Goal: Task Accomplishment & Management: Complete application form

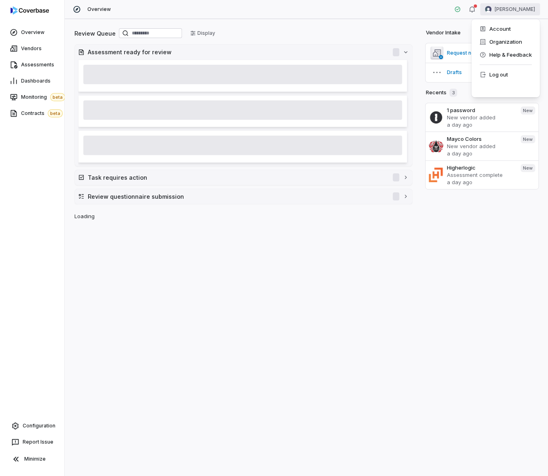
click at [523, 13] on html "Overview Vendors Assessments Dashboards Monitoring beta Contracts beta Configur…" at bounding box center [274, 238] width 548 height 476
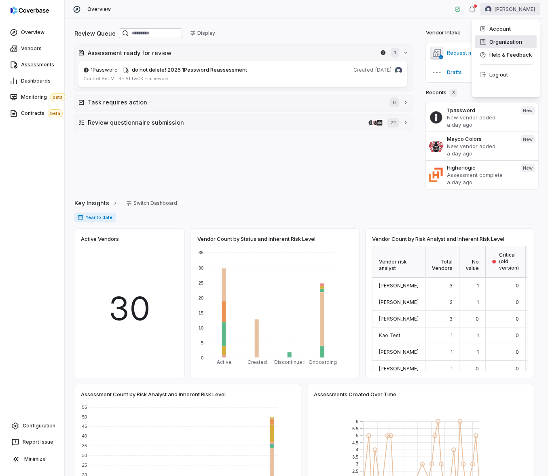
click at [513, 40] on div "Organization" at bounding box center [506, 41] width 62 height 13
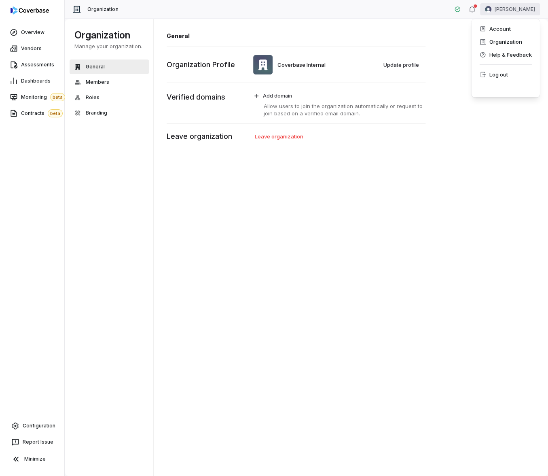
click at [521, 10] on html "Overview Vendors Assessments Dashboards Monitoring beta Contracts beta Configur…" at bounding box center [274, 238] width 548 height 476
click at [501, 73] on div "Log out" at bounding box center [506, 74] width 62 height 13
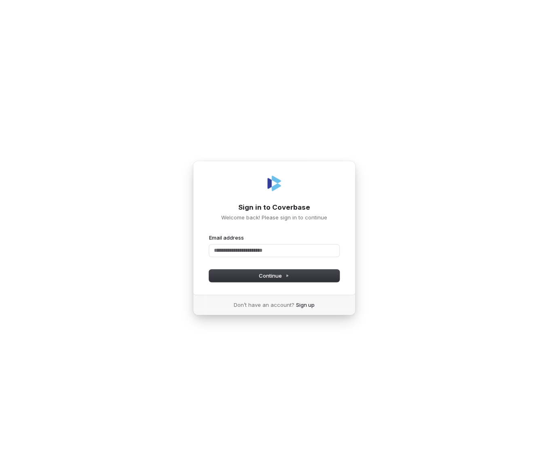
type input "*"
click at [327, 257] on form "Email address Password Continue" at bounding box center [274, 258] width 130 height 48
click at [323, 251] on input "Email address" at bounding box center [274, 250] width 130 height 12
click at [338, 251] on input "Email address" at bounding box center [274, 250] width 130 height 12
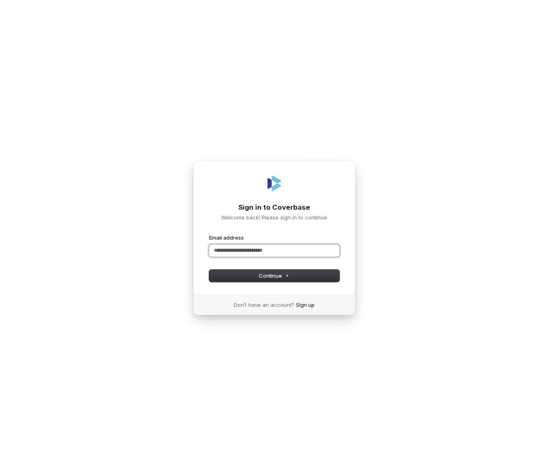
click at [0, 476] on com-1password-button at bounding box center [0, 476] width 0 height 0
click at [250, 255] on input "Email address" at bounding box center [274, 250] width 130 height 12
type input "**********"
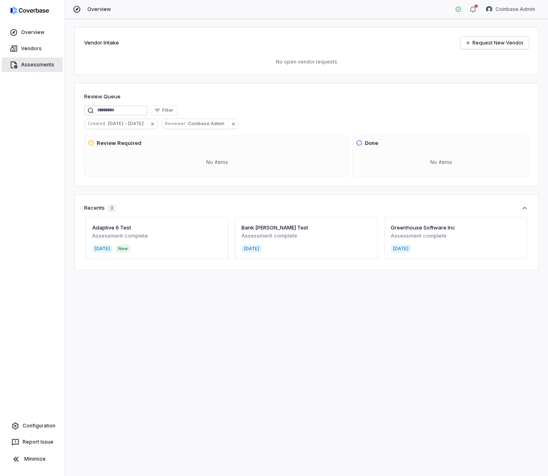
click at [26, 58] on link "Assessments" at bounding box center [32, 64] width 61 height 15
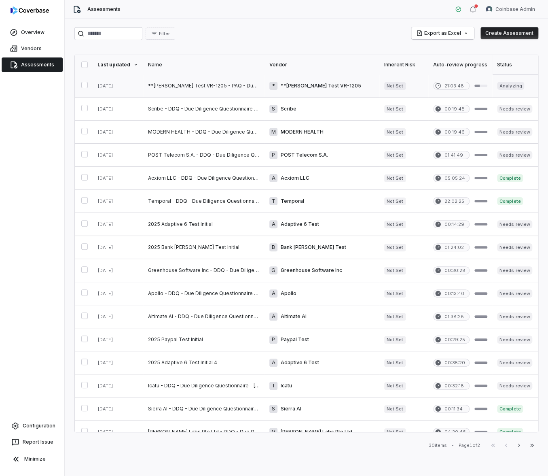
click at [172, 89] on link at bounding box center [203, 85] width 121 height 23
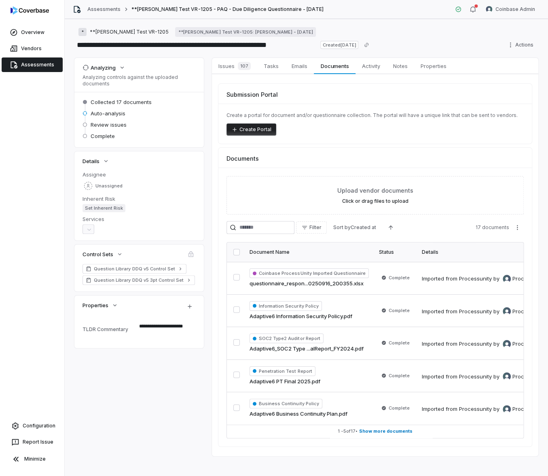
scroll to position [9, 0]
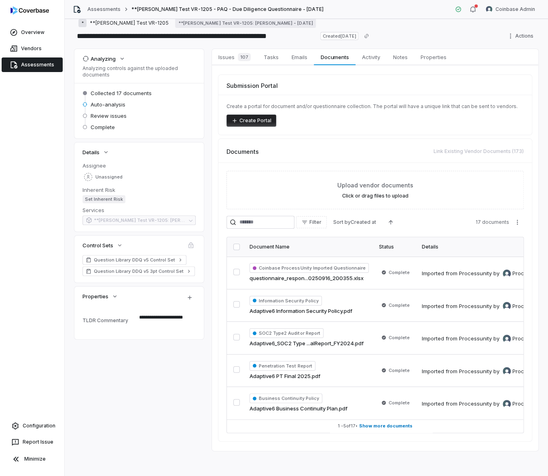
type textarea "*"
click at [513, 37] on html "**********" at bounding box center [274, 238] width 548 height 476
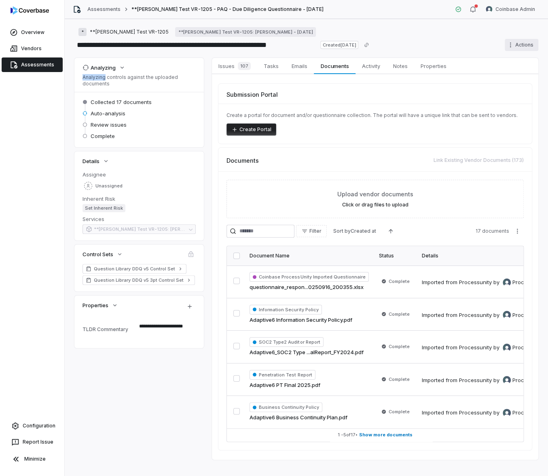
click at [514, 43] on html "**********" at bounding box center [274, 238] width 548 height 476
click at [245, 72] on link "Issues 107 Issues 107" at bounding box center [234, 66] width 45 height 16
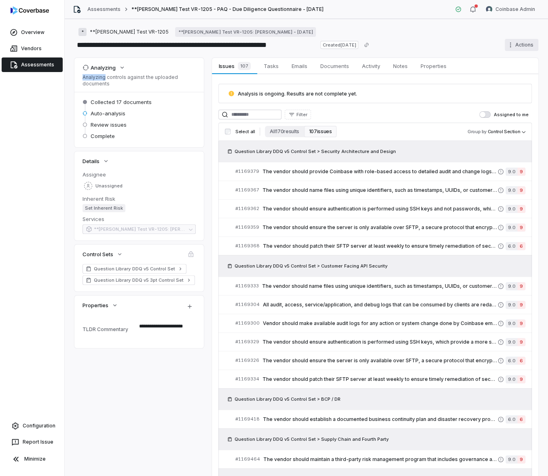
click at [514, 45] on html "**********" at bounding box center [274, 238] width 548 height 476
click at [509, 74] on div "Cancel run" at bounding box center [512, 75] width 58 height 13
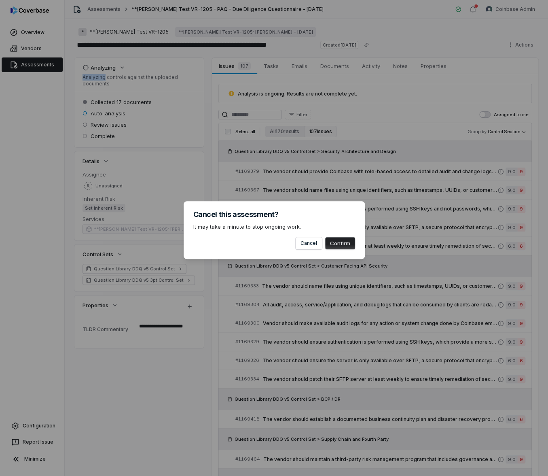
click at [345, 245] on button "Confirm" at bounding box center [340, 243] width 30 height 12
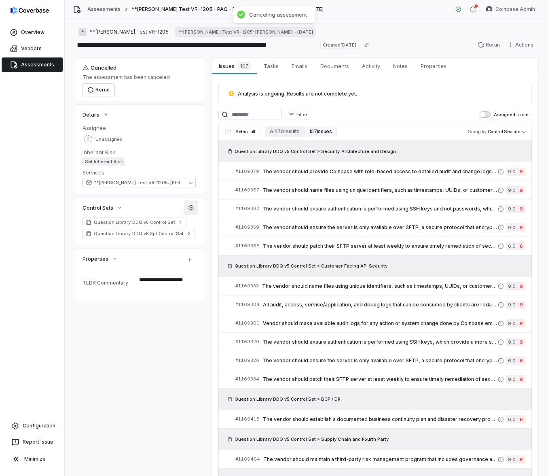
click at [189, 211] on button "button" at bounding box center [191, 207] width 15 height 15
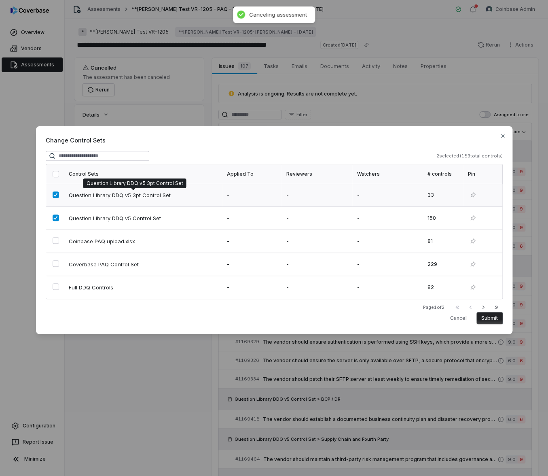
click at [147, 196] on span "Question Library DDQ v5 3pt Control Set" at bounding box center [134, 194] width 130 height 7
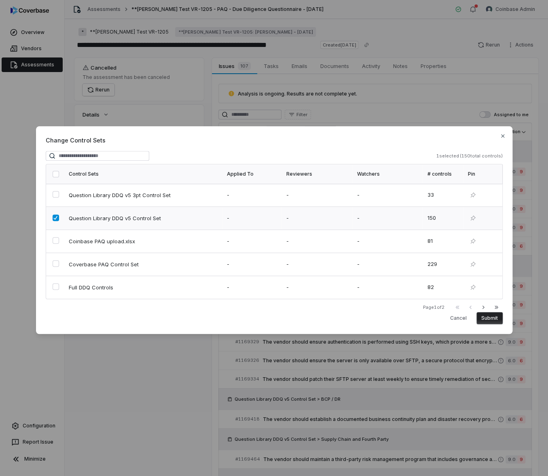
click at [146, 211] on td "Question Library DDQ v5 Control Set" at bounding box center [143, 218] width 158 height 23
click at [151, 264] on span "Coverbase PAQ Control Set" at bounding box center [134, 264] width 130 height 7
click at [494, 319] on button "Submit" at bounding box center [490, 318] width 26 height 12
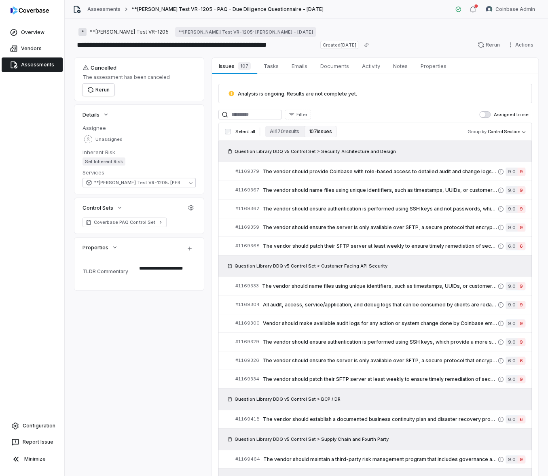
click at [206, 216] on div "**********" at bounding box center [306, 423] width 464 height 731
click at [368, 66] on span "Activity" at bounding box center [371, 66] width 25 height 11
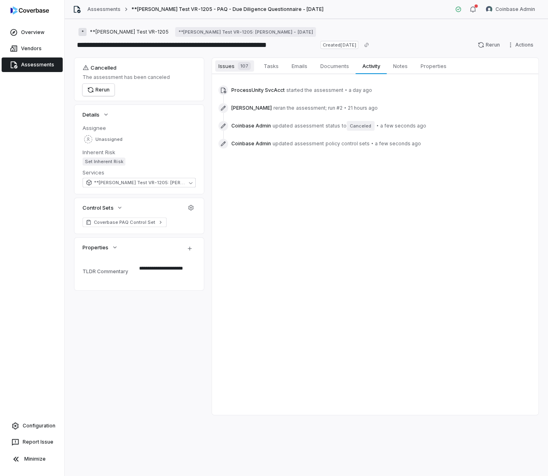
click at [233, 70] on span "Issues 107" at bounding box center [234, 65] width 39 height 11
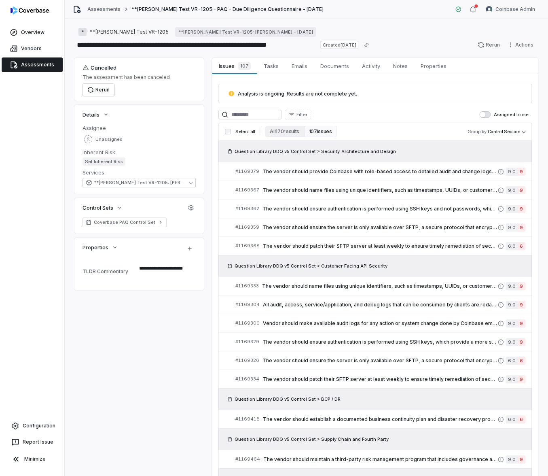
click at [499, 53] on div "**********" at bounding box center [307, 247] width 484 height 457
click at [483, 47] on button "Rerun" at bounding box center [489, 45] width 32 height 12
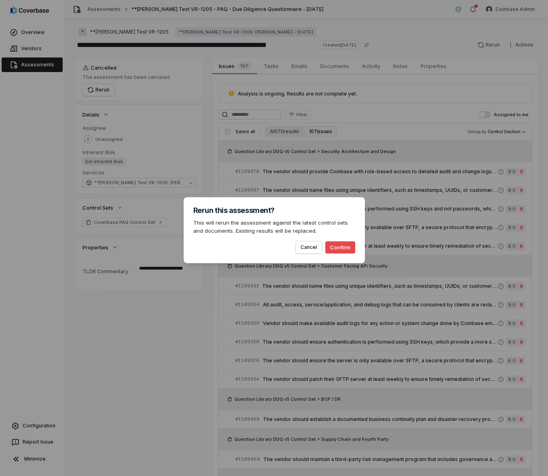
click at [333, 247] on button "Confirm" at bounding box center [340, 247] width 30 height 12
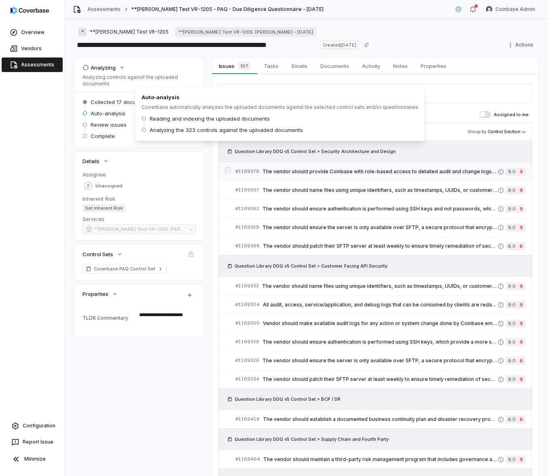
click at [222, 163] on div "# 1169379 The vendor should provide Coinbase with role-based access to detailed…" at bounding box center [376, 171] width 314 height 19
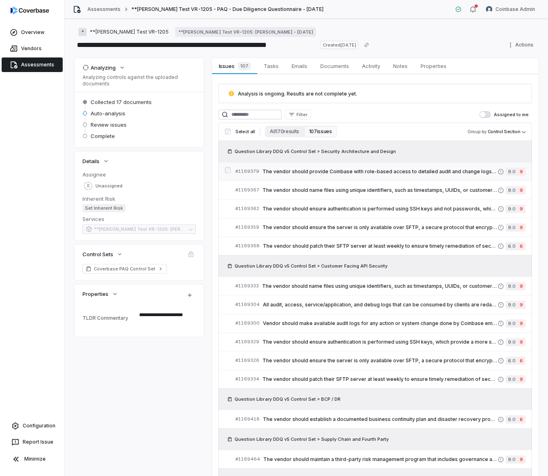
type textarea "*"
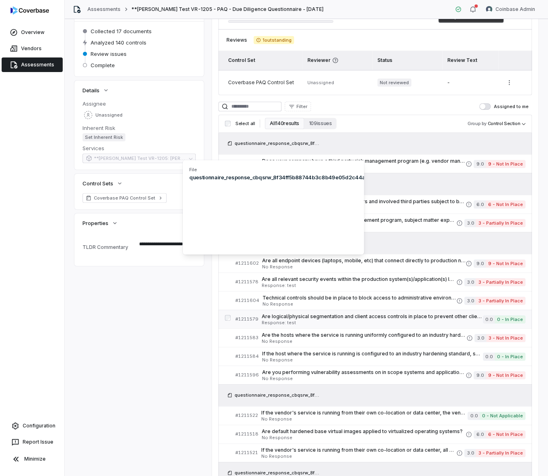
scroll to position [110, 0]
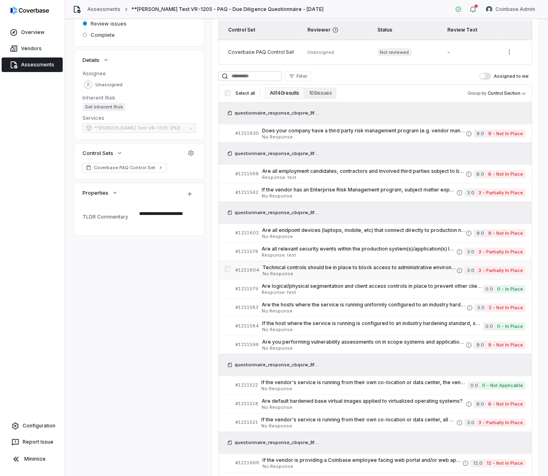
click at [369, 272] on span "No Response" at bounding box center [360, 274] width 194 height 4
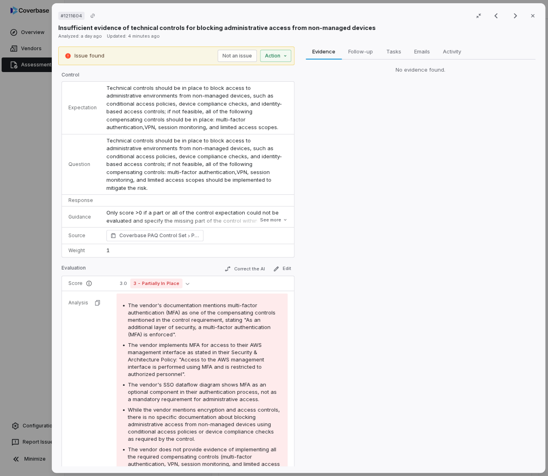
click at [369, 272] on div "Evidence Evidence Follow-up Follow-up Tasks Tasks Emails Emails Activity Activi…" at bounding box center [420, 257] width 236 height 420
click at [270, 212] on button "See more" at bounding box center [273, 219] width 32 height 15
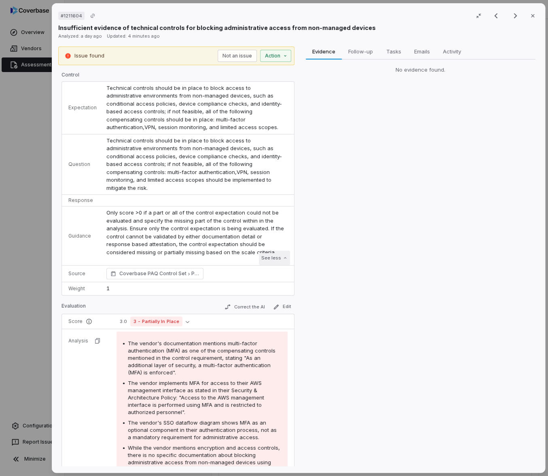
click at [277, 253] on button "See less" at bounding box center [274, 258] width 31 height 15
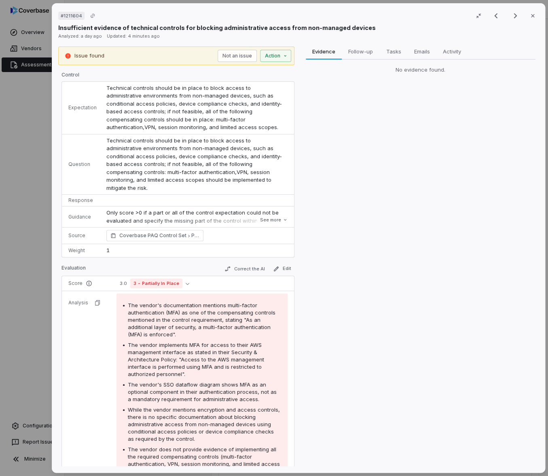
click at [36, 267] on div "# 1211604 Result 10 of 25 Close Insufficient evidence of technical controls for…" at bounding box center [274, 238] width 548 height 476
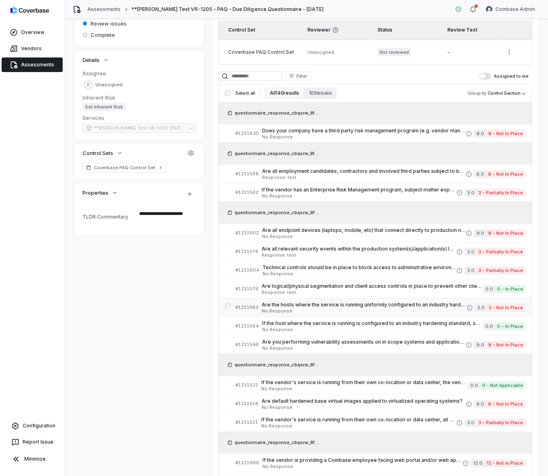
click at [324, 302] on span "Are the hosts where the service is running uniformly configured to an industry …" at bounding box center [364, 305] width 205 height 6
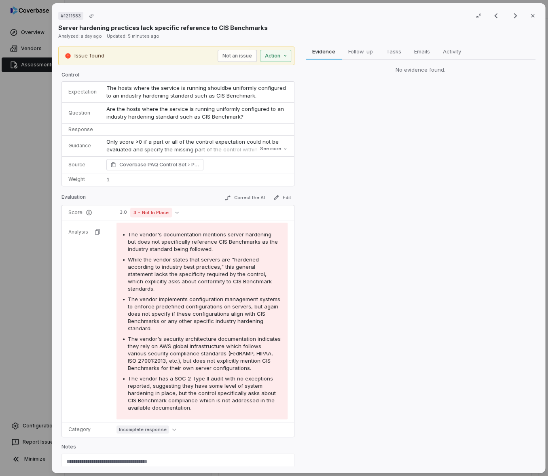
click at [39, 280] on div "# 1211583 Result 16 of 25 Close Server hardening practices lack specific refere…" at bounding box center [274, 238] width 548 height 476
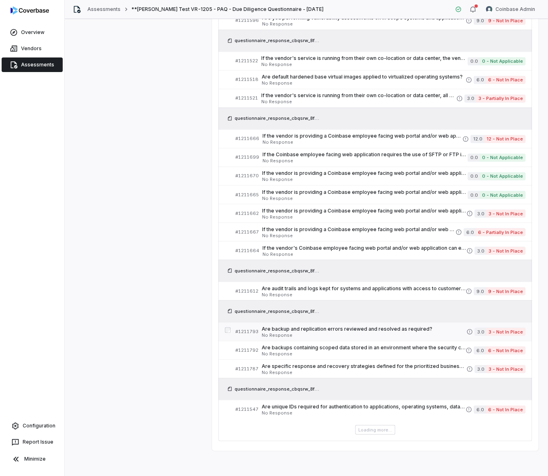
click at [389, 338] on link "# 1211793 Are backup and replication errors reviewed and resolved as required? …" at bounding box center [381, 331] width 290 height 18
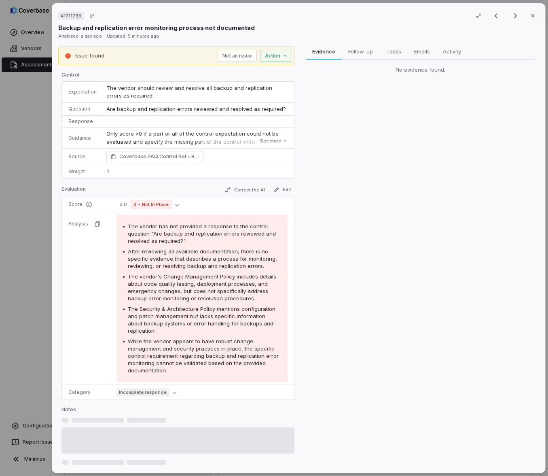
scroll to position [583, 0]
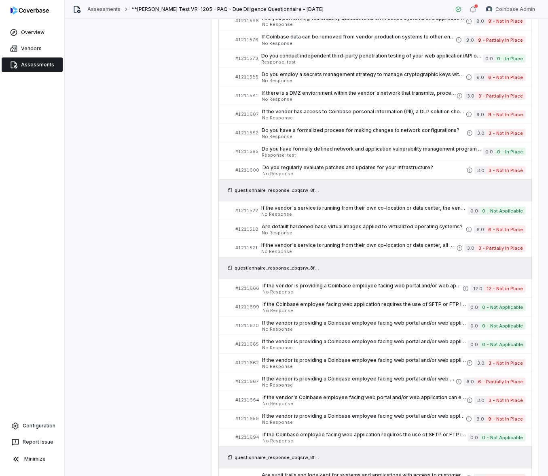
click at [37, 316] on div "Overview Vendors Assessments Configuration Report Issue Minimize" at bounding box center [32, 238] width 64 height 476
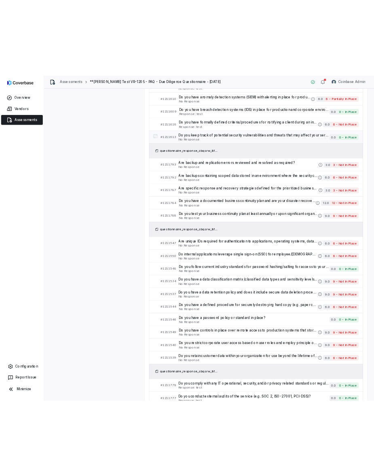
scroll to position [1197, 0]
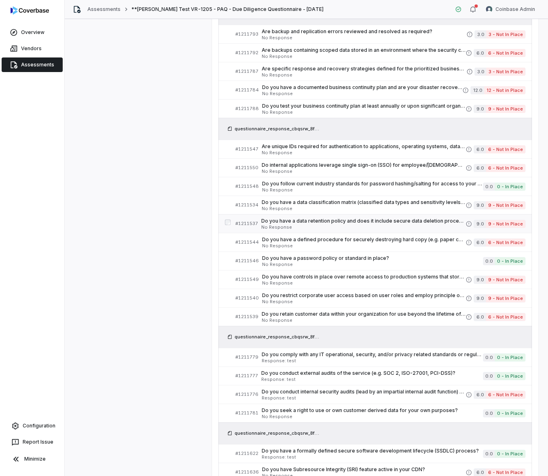
click at [345, 222] on span "Do you have a data retention policy and does it include secure data deletion pr…" at bounding box center [363, 221] width 205 height 6
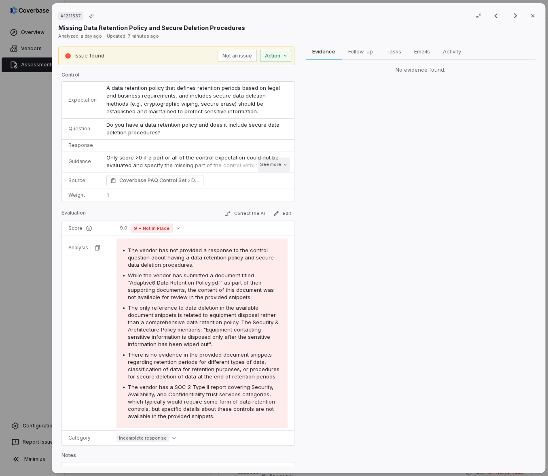
click at [270, 163] on button "See more" at bounding box center [273, 164] width 32 height 15
click at [270, 163] on div "Only score >0 if a part or all of the control expectation could not be evaluate…" at bounding box center [196, 162] width 181 height 16
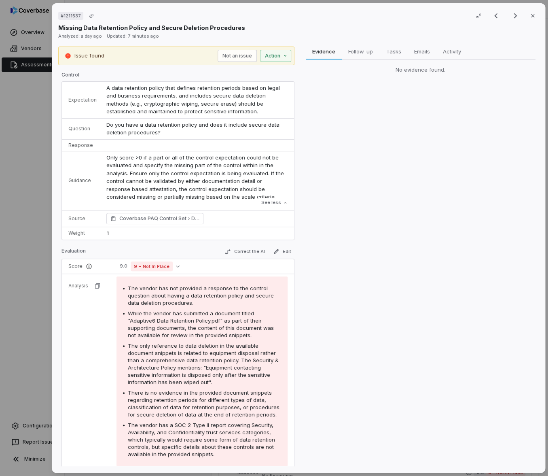
click at [221, 368] on span "The only reference to data deletion in the available document snippets is relat…" at bounding box center [203, 363] width 151 height 43
click at [342, 320] on div "Evidence Evidence Follow-up Follow-up Tasks Tasks Emails Emails Activity Activi…" at bounding box center [420, 257] width 236 height 420
click at [429, 121] on div "Evidence Evidence Follow-up Follow-up Tasks Tasks Emails Emails Activity Activi…" at bounding box center [420, 257] width 236 height 420
click at [333, 228] on div "Evidence Evidence Follow-up Follow-up Tasks Tasks Emails Emails Activity Activi…" at bounding box center [420, 257] width 236 height 420
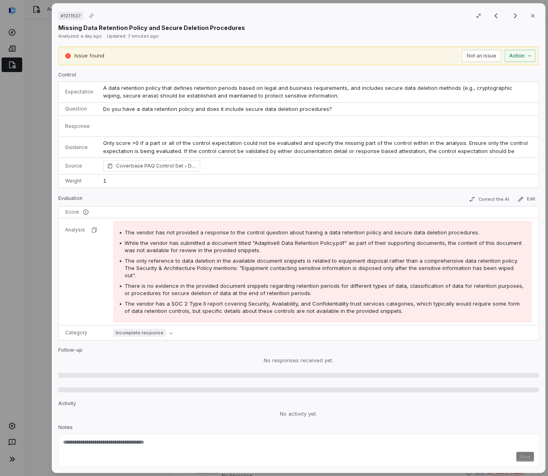
type textarea "*"
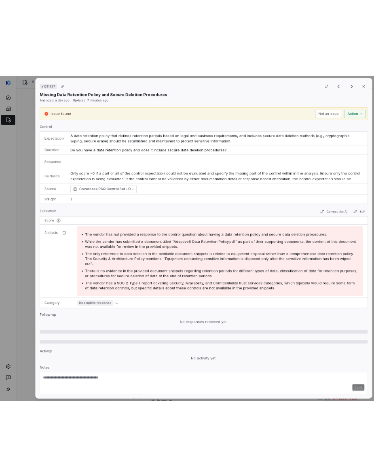
scroll to position [1215, 0]
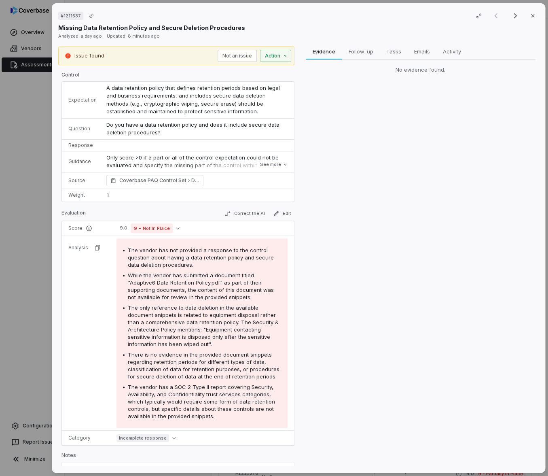
click at [341, 152] on div "Evidence Evidence Follow-up Follow-up Tasks Tasks Emails Emails Activity Activi…" at bounding box center [420, 257] width 236 height 420
click at [189, 291] on span "While the vendor has submitted a document titled "Adaptive6 Data Retention Poli…" at bounding box center [201, 286] width 146 height 28
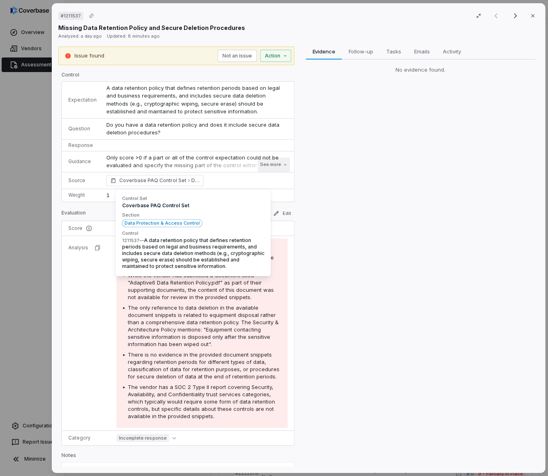
click at [268, 163] on button "See more" at bounding box center [273, 164] width 32 height 15
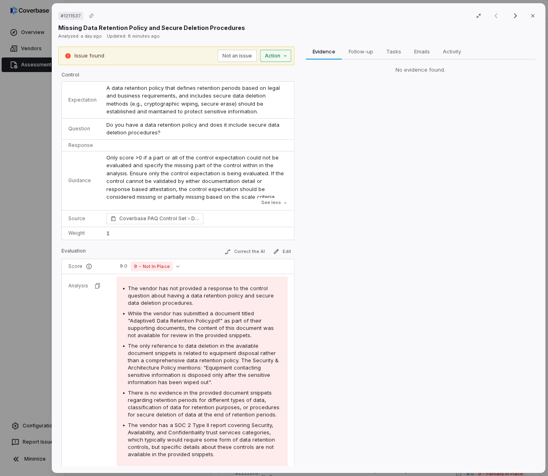
click at [282, 58] on div "# 1211537 (filtered result) Close Missing Data Retention Policy and Secure Dele…" at bounding box center [274, 238] width 548 height 476
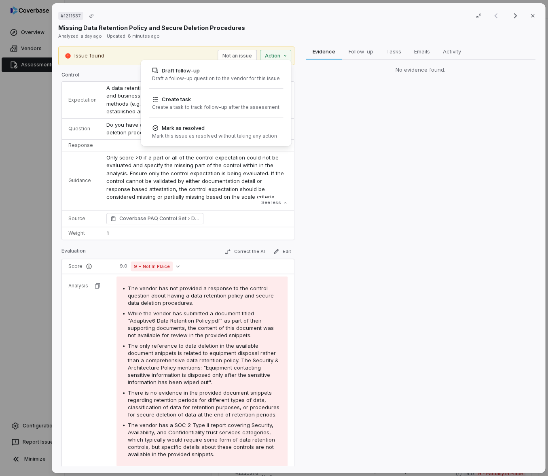
click at [288, 98] on div "# 1211537 (filtered result) Close Missing Data Retention Policy and Secure Dele…" at bounding box center [274, 238] width 548 height 476
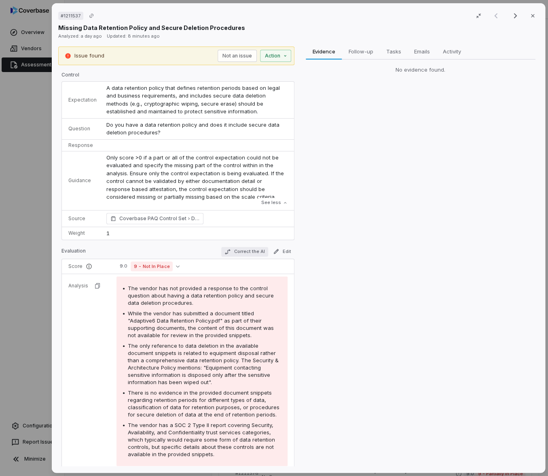
click at [242, 248] on button "Correct the AI" at bounding box center [244, 252] width 47 height 10
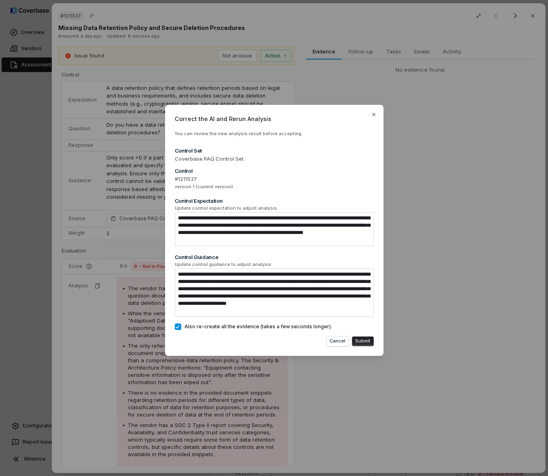
click at [356, 339] on button "Submit" at bounding box center [363, 341] width 22 height 10
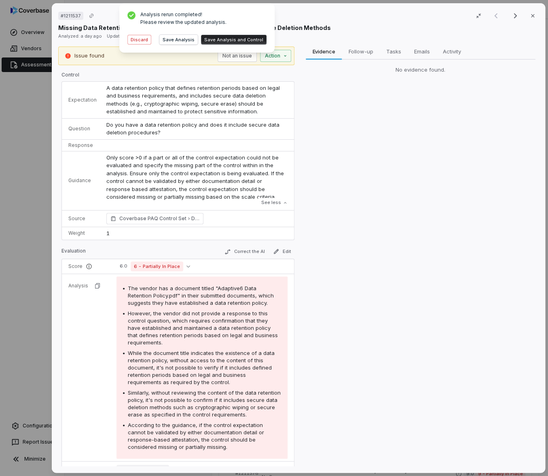
click at [341, 321] on div "Evidence Evidence Follow-up Follow-up Tasks Tasks Emails Emails Activity Activi…" at bounding box center [420, 257] width 236 height 420
click at [143, 40] on button "Discard" at bounding box center [139, 40] width 24 height 10
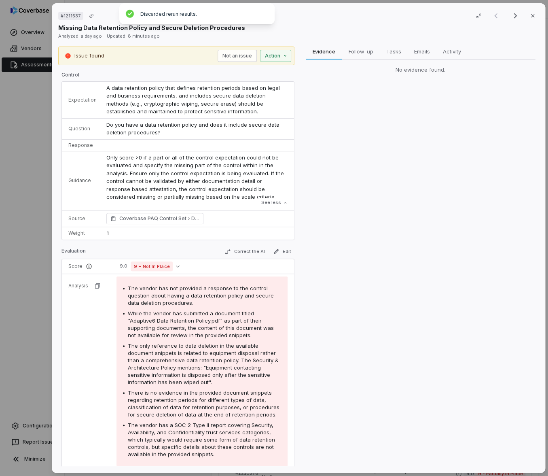
click at [341, 140] on div "Evidence Evidence Follow-up Follow-up Tasks Tasks Emails Emails Activity Activi…" at bounding box center [420, 257] width 236 height 420
click at [25, 228] on div "# 1211537 (filtered result) Close Missing Data Retention Policy and Secure Dele…" at bounding box center [274, 238] width 548 height 476
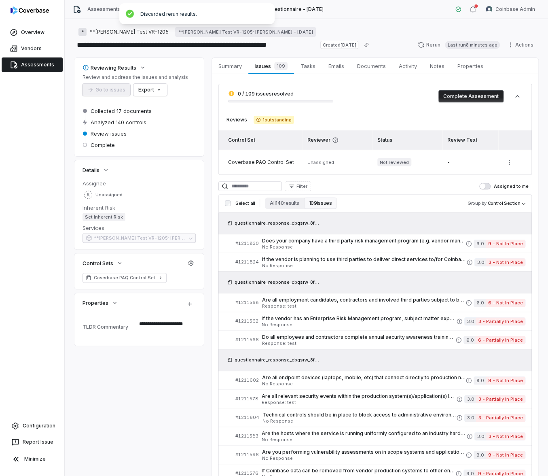
click at [230, 18] on div "Assessments **Erin Test VR-1205 - PAQ - Due Diligence Questionnaire - Sep 2025 …" at bounding box center [307, 9] width 484 height 19
click at [280, 35] on div "* **Erin Test VR-1205 **Erin Test VR-1205: Erin Test - Jan 21" at bounding box center [306, 32] width 464 height 10
type textarea "*"
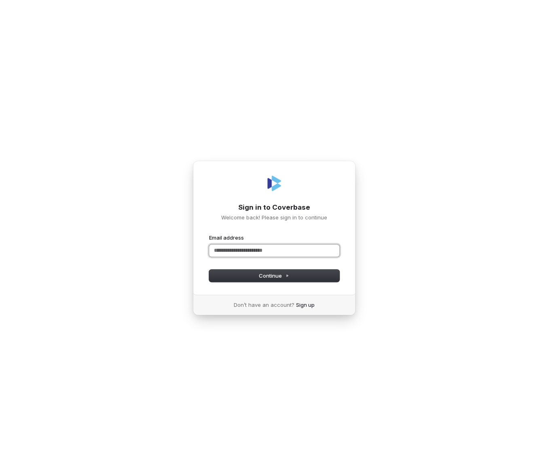
type input "*"
click at [374, 79] on div "Sign in to Coverbase Welcome back! Please sign in to continue Email address Pas…" at bounding box center [274, 238] width 548 height 476
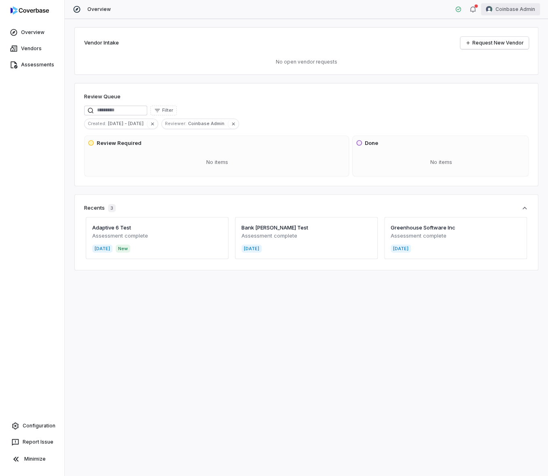
click at [514, 10] on html "Overview Vendors Assessments Configuration Report Issue Minimize Overview Coinb…" at bounding box center [274, 238] width 548 height 476
click at [495, 74] on div "Log out" at bounding box center [506, 74] width 62 height 13
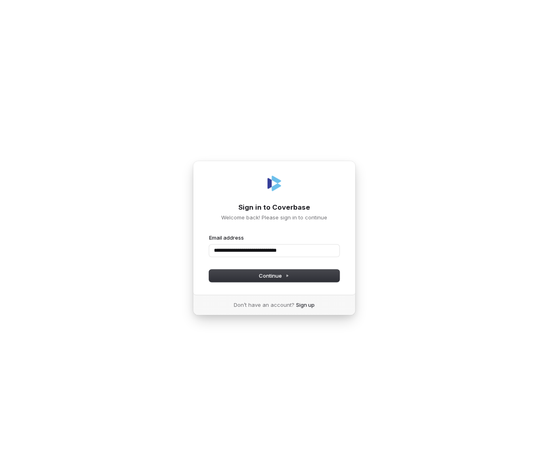
type input "**********"
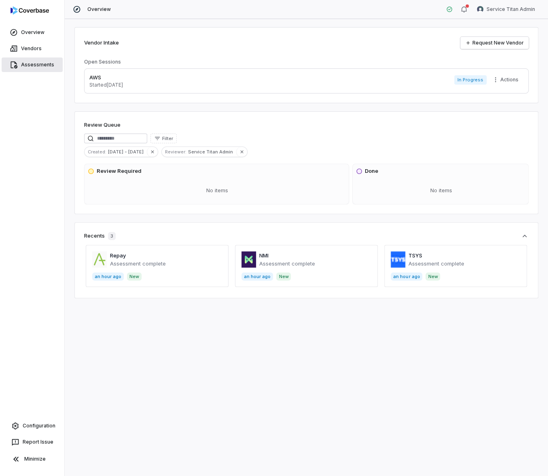
click at [53, 65] on link "Assessments" at bounding box center [32, 64] width 61 height 15
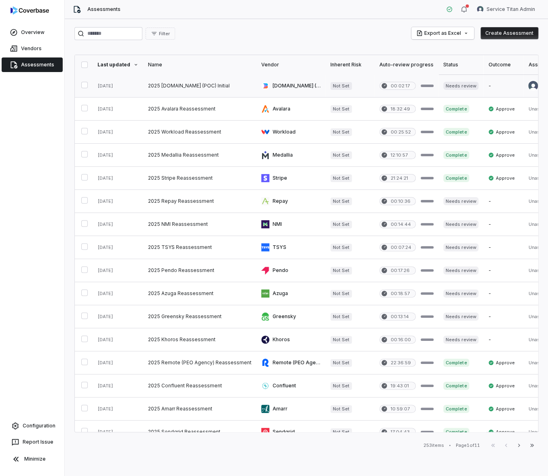
click at [170, 78] on link at bounding box center [199, 85] width 113 height 23
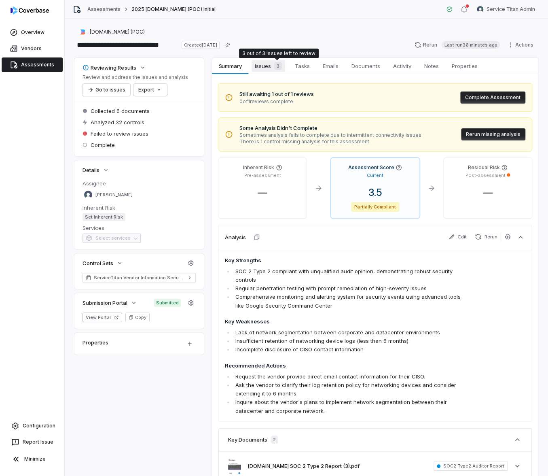
click at [273, 70] on div "3" at bounding box center [276, 66] width 11 height 8
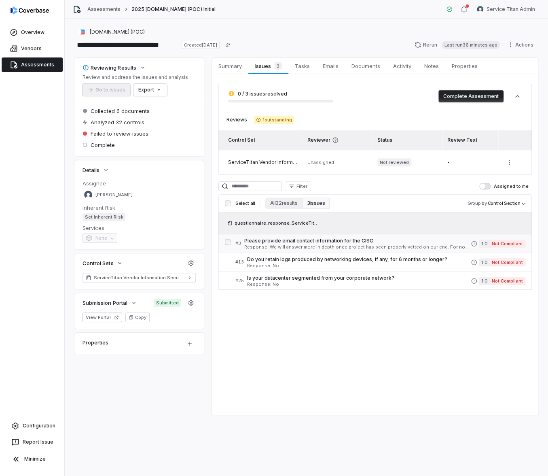
click at [310, 249] on span "Response: We will answer more in depth once project has been properly vetted on…" at bounding box center [357, 247] width 227 height 4
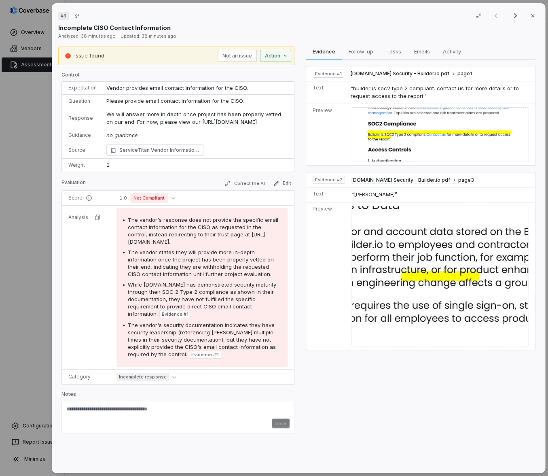
click at [44, 283] on div "# 3 Result 1 of 3 Close Incomplete CISO Contact Information Analyzed: 38 minute…" at bounding box center [274, 238] width 548 height 476
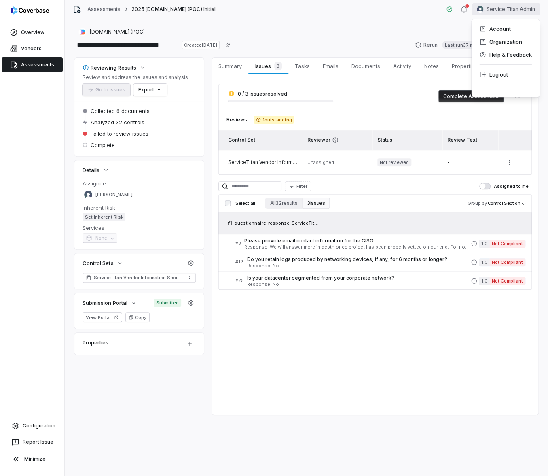
click at [522, 9] on html "**********" at bounding box center [274, 238] width 548 height 476
click at [504, 67] on div "Account Organization Help & Feedback Log out" at bounding box center [506, 58] width 68 height 78
click at [509, 74] on div "Log out" at bounding box center [506, 74] width 62 height 13
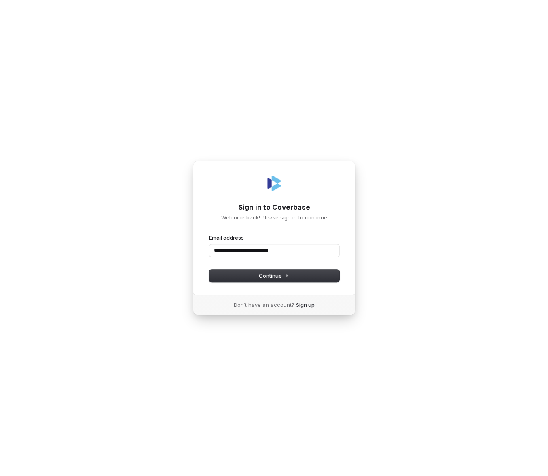
type input "**********"
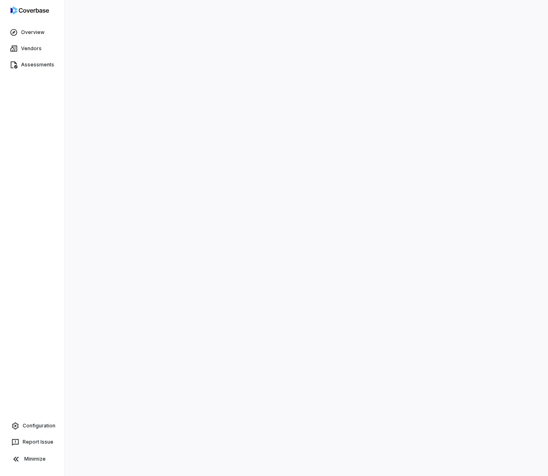
click at [466, 91] on div at bounding box center [307, 238] width 484 height 476
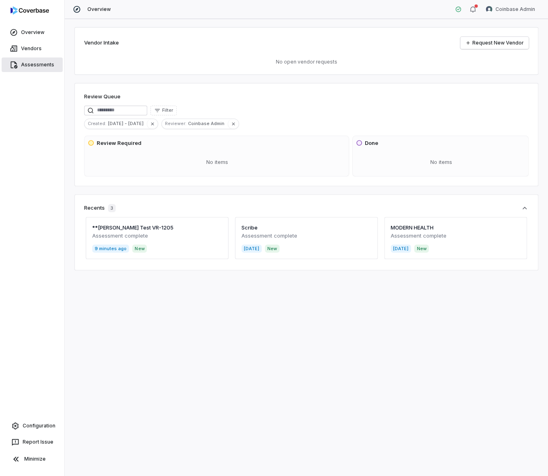
click at [28, 68] on link "Assessments" at bounding box center [32, 64] width 61 height 15
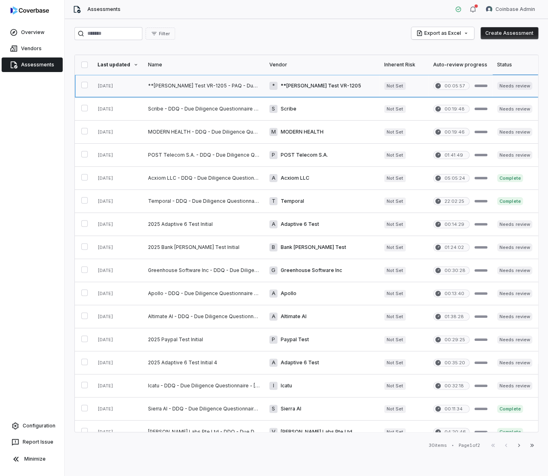
click at [159, 85] on link at bounding box center [203, 85] width 121 height 23
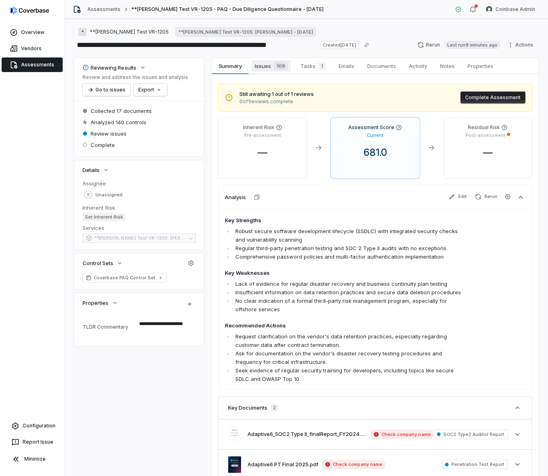
click at [259, 65] on span "Issues 109" at bounding box center [271, 65] width 39 height 11
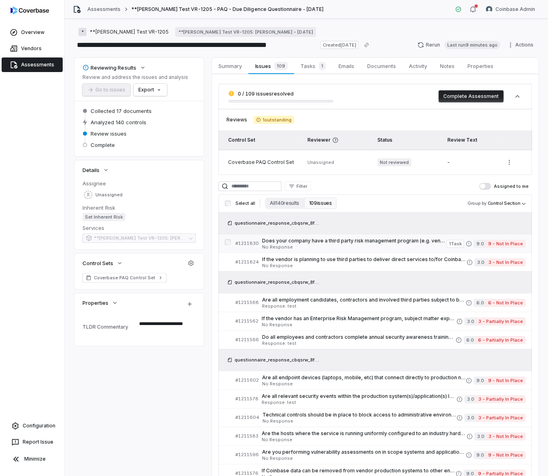
click at [306, 243] on span "Does your company have a third party risk management program (e.g. vendor manag…" at bounding box center [354, 241] width 184 height 6
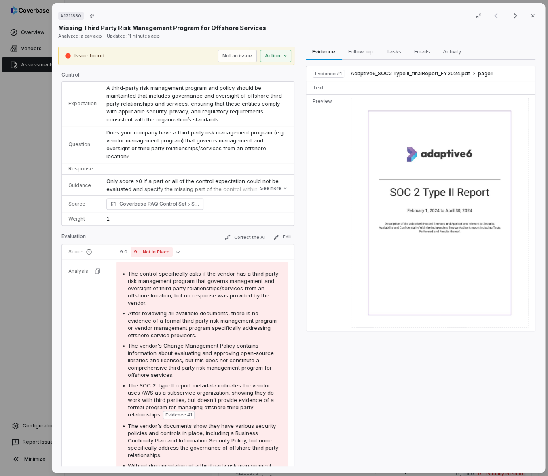
click at [447, 160] on img at bounding box center [440, 213] width 178 height 230
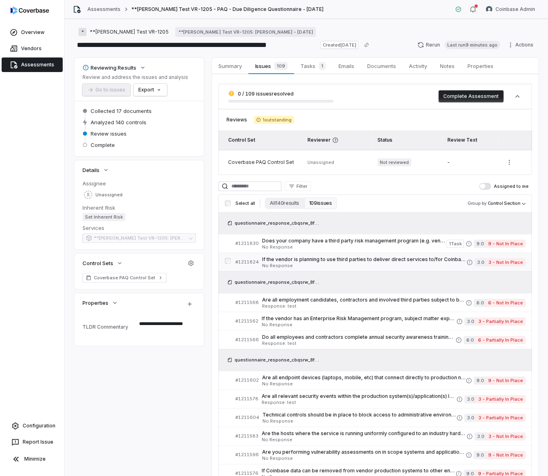
click at [351, 265] on span "No Response" at bounding box center [364, 265] width 205 height 4
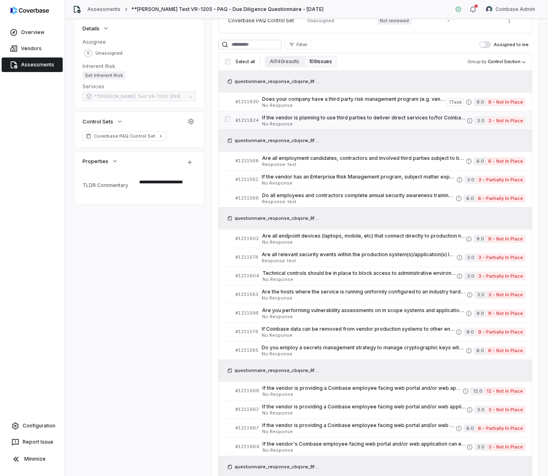
scroll to position [142, 0]
click at [358, 281] on link "# 1211604 Technical controls should be in place to block access to administrati…" at bounding box center [381, 275] width 290 height 18
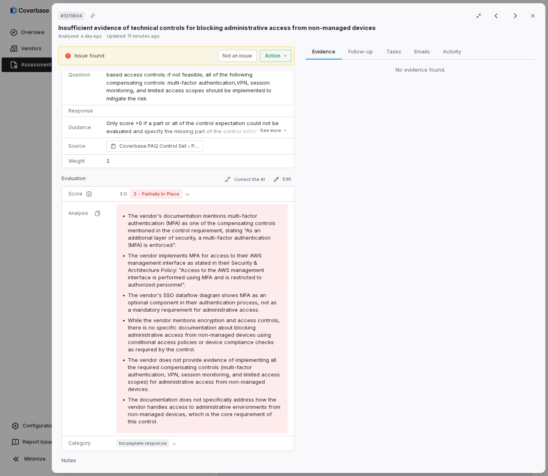
scroll to position [117, 0]
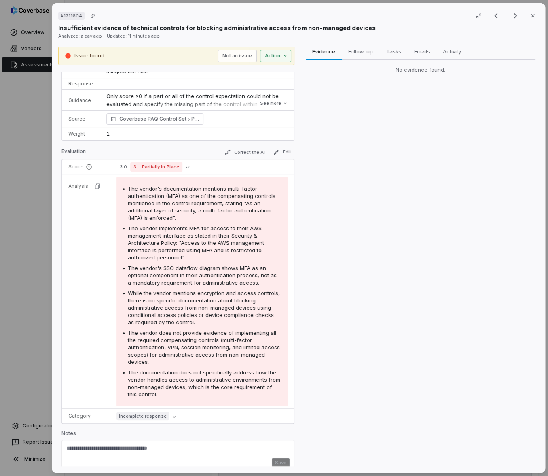
click at [455, 307] on div "Evidence Evidence Follow-up Follow-up Tasks Tasks Emails Emails Activity Activi…" at bounding box center [420, 257] width 236 height 420
click at [393, 129] on div "Evidence Evidence Follow-up Follow-up Tasks Tasks Emails Emails Activity Activi…" at bounding box center [420, 257] width 236 height 420
click at [419, 79] on div "No evidence found." at bounding box center [421, 69] width 230 height 21
click at [261, 96] on button "See more" at bounding box center [273, 103] width 32 height 15
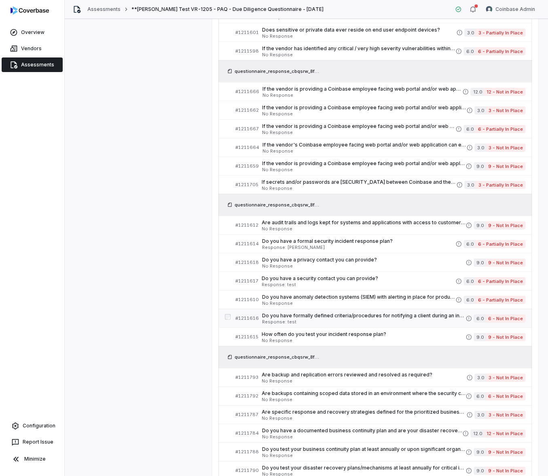
scroll to position [865, 0]
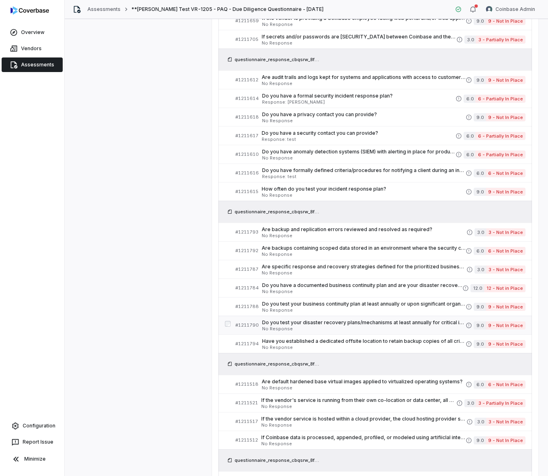
click at [361, 319] on span "Do you test your disaster recovery plans/mechanisms at least annually for criti…" at bounding box center [364, 322] width 204 height 6
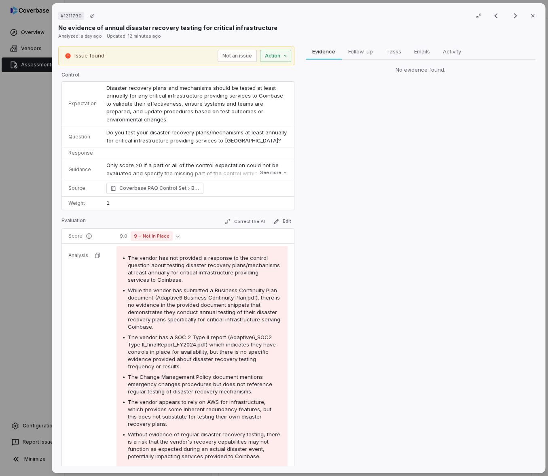
click at [26, 125] on div "# 1211790 Result 56 of 75 Close No evidence of annual disaster recovery testing…" at bounding box center [274, 238] width 548 height 476
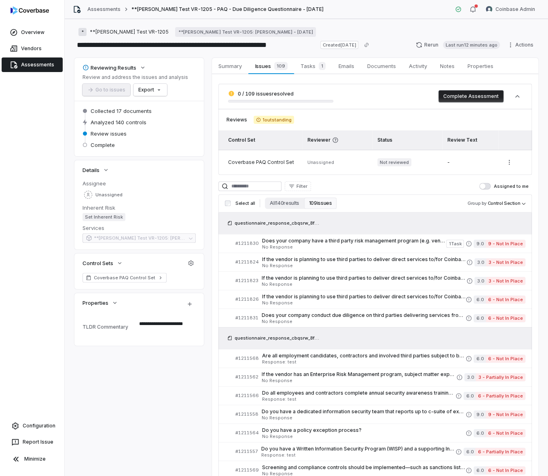
click at [473, 124] on div "Reviews 1 outstanding Control Set Reviewer Status Review Text Coverbase PAQ Con…" at bounding box center [376, 142] width 314 height 66
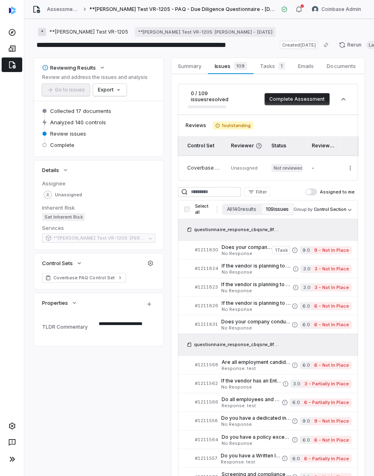
click at [299, 103] on button "Complete Assessment" at bounding box center [297, 99] width 65 height 12
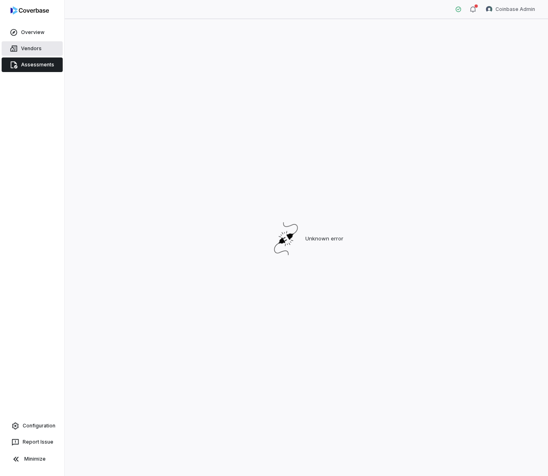
click at [27, 41] on div "Vendors" at bounding box center [32, 48] width 64 height 16
click at [29, 49] on span "Vendors" at bounding box center [31, 48] width 21 height 6
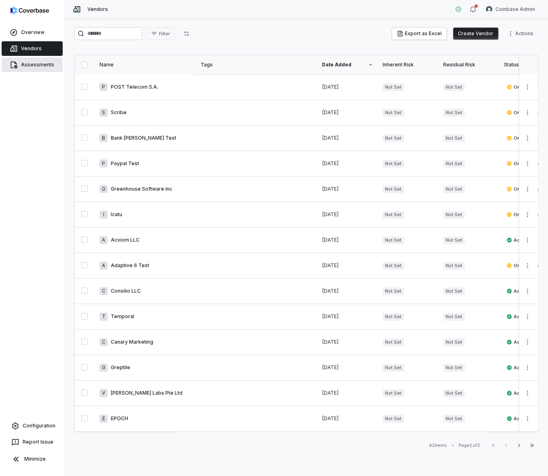
click at [40, 66] on span "Assessments" at bounding box center [37, 65] width 33 height 6
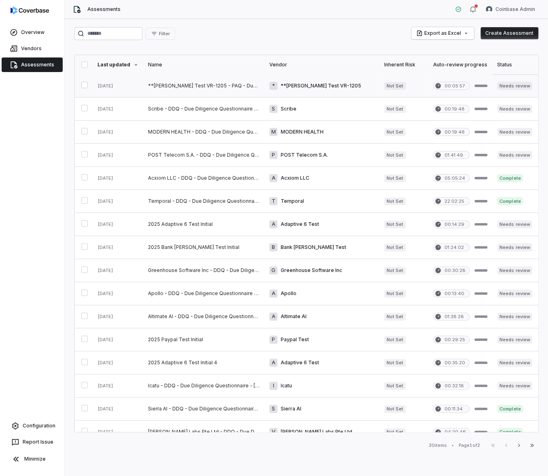
click at [210, 86] on link at bounding box center [203, 85] width 121 height 23
type textarea "*"
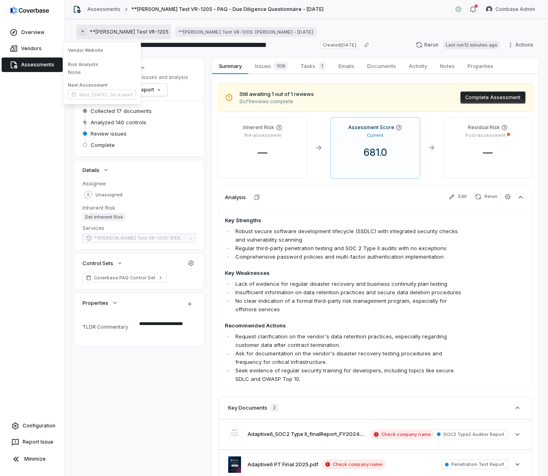
click at [112, 31] on span "**Erin Test VR-1205" at bounding box center [129, 32] width 79 height 6
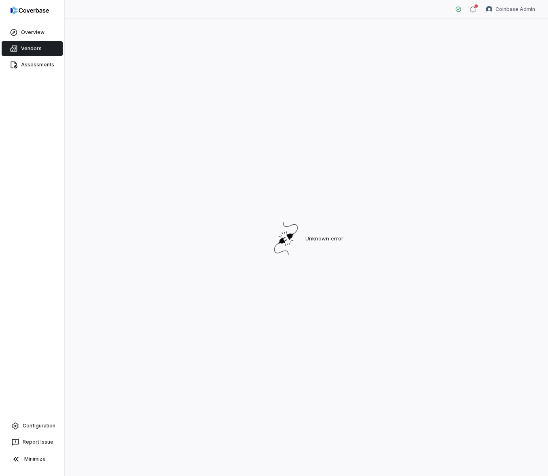
click at [37, 51] on span "Vendors" at bounding box center [31, 48] width 21 height 6
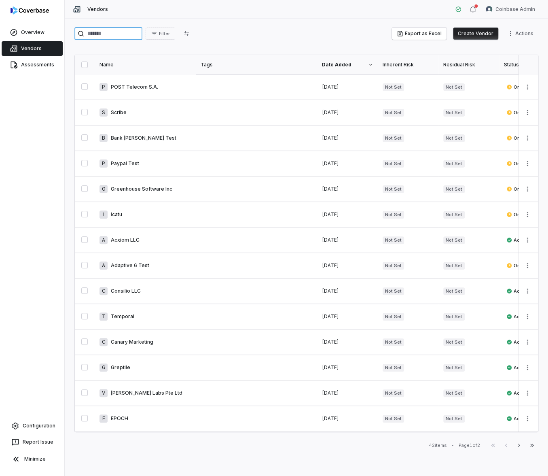
click at [105, 34] on input "search" at bounding box center [108, 33] width 68 height 13
type input "****"
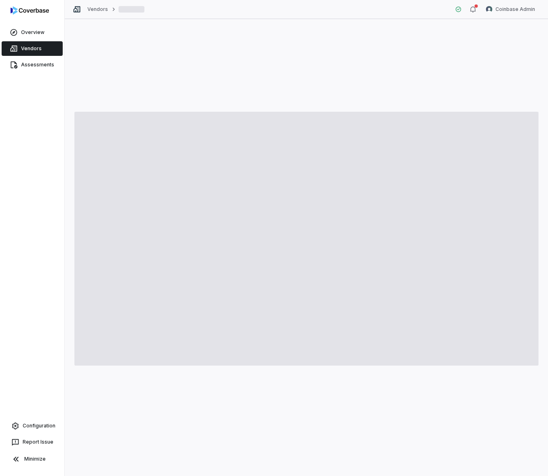
click at [255, 66] on div at bounding box center [307, 247] width 484 height 457
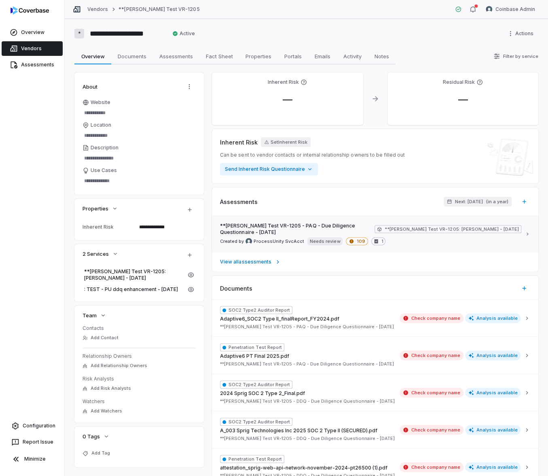
click at [299, 229] on div "**[PERSON_NAME] Test VR-1205 - PAQ - Due Diligence Questionnaire - [DATE] **[PE…" at bounding box center [371, 229] width 302 height 13
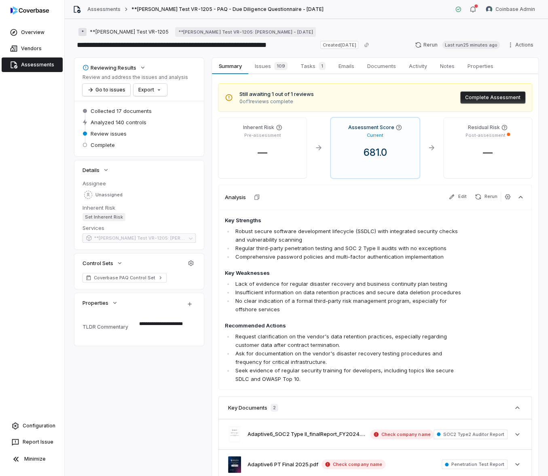
click at [488, 96] on button "Complete Assessment" at bounding box center [493, 97] width 65 height 12
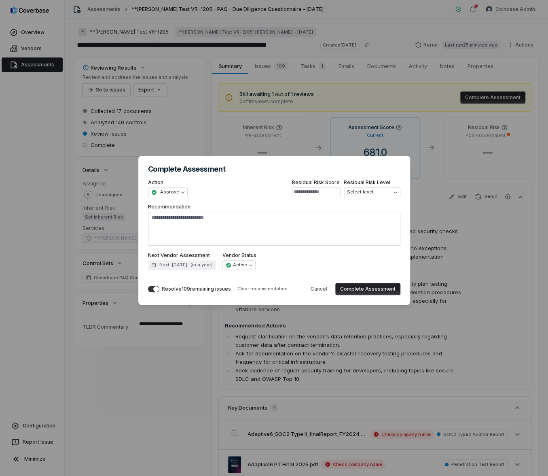
type textarea "*"
click at [168, 191] on div "**********" at bounding box center [274, 238] width 548 height 191
select select "**********"
click at [195, 293] on div "Resolve 109 remaining issues" at bounding box center [189, 289] width 83 height 12
click at [194, 290] on div "Resolve 109 remaining issues" at bounding box center [196, 289] width 69 height 6
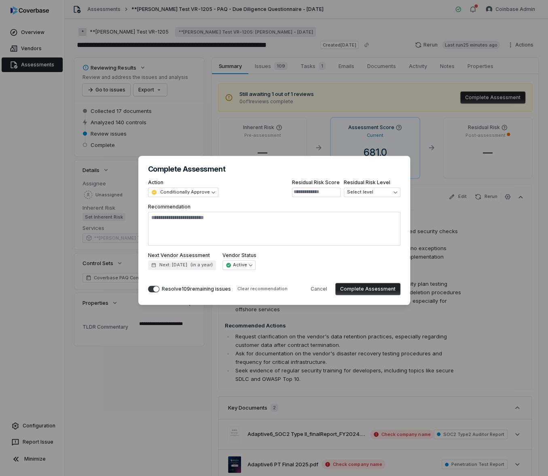
click at [159, 290] on button "Resolve 109 remaining issues" at bounding box center [153, 289] width 11 height 6
click at [355, 294] on button "Complete Assessment" at bounding box center [368, 289] width 65 height 12
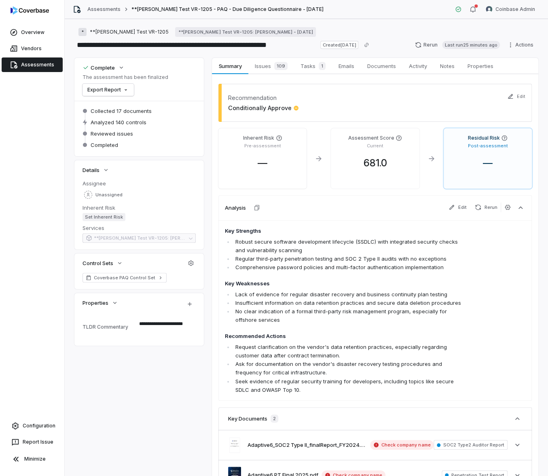
click at [135, 375] on div "**********" at bounding box center [306, 288] width 464 height 461
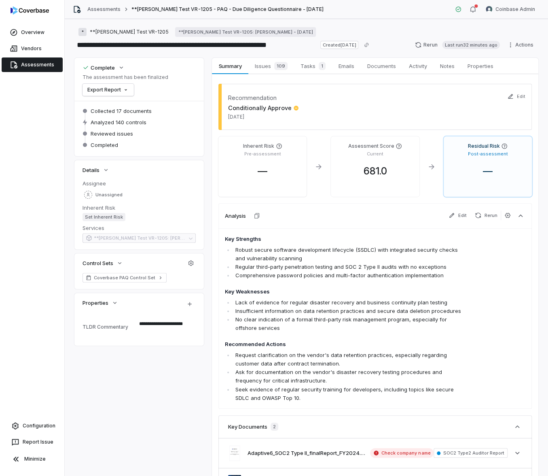
click at [395, 135] on div "Recommendation Conditionally Approve [DATE] Edit Inherent Risk Pre-assessment —…" at bounding box center [376, 293] width 314 height 418
click at [399, 108] on div "Recommendation Conditionally Approve Sep 17, 2025" at bounding box center [376, 107] width 314 height 46
click at [437, 123] on div "Recommendation Conditionally Approve Sep 17, 2025" at bounding box center [376, 107] width 314 height 46
click at [353, 123] on div "Recommendation Conditionally Approve Sep 17, 2025" at bounding box center [376, 107] width 314 height 46
type textarea "*"
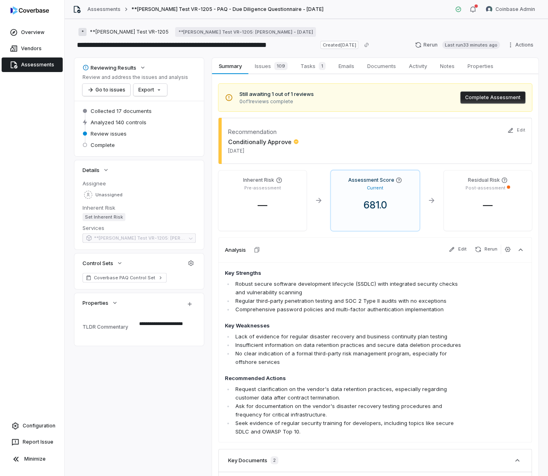
click at [367, 129] on div "Recommendation Conditionally Approve Sep 17, 2025" at bounding box center [376, 141] width 314 height 46
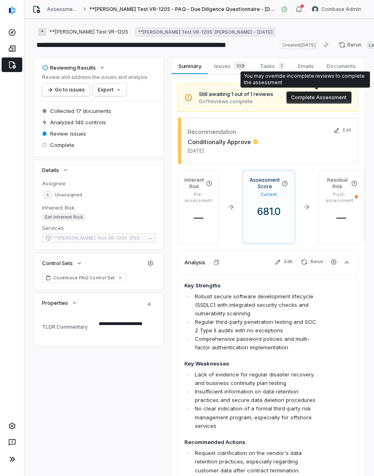
click at [327, 96] on button "Complete Assessment" at bounding box center [319, 97] width 65 height 12
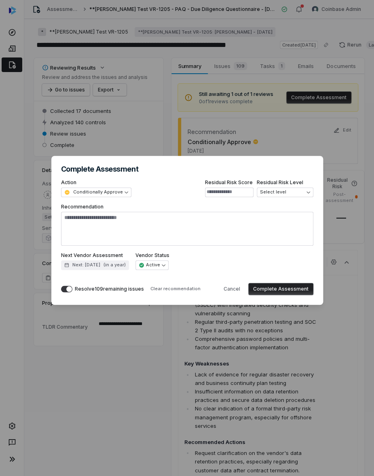
click at [81, 290] on div "Resolve 109 remaining issues" at bounding box center [109, 289] width 69 height 6
click at [72, 290] on button "Resolve 109 remaining issues" at bounding box center [66, 289] width 11 height 6
click at [280, 285] on button "Complete Assessment" at bounding box center [281, 289] width 65 height 12
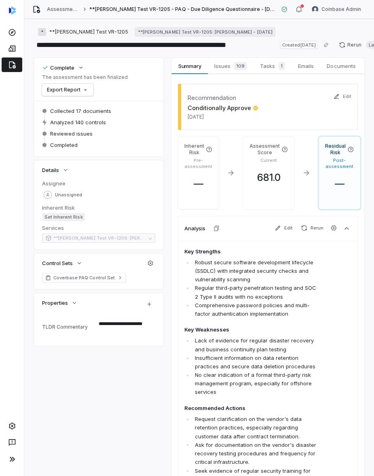
click at [323, 279] on div "Key Strengths Robust secure software development lifecycle (SSDLC) with integra…" at bounding box center [268, 369] width 180 height 257
type textarea "*"
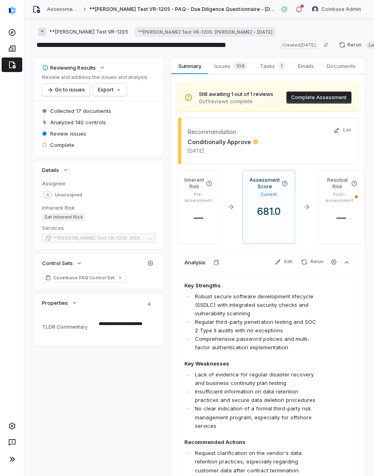
click at [319, 100] on button "Complete Assessment" at bounding box center [319, 97] width 65 height 12
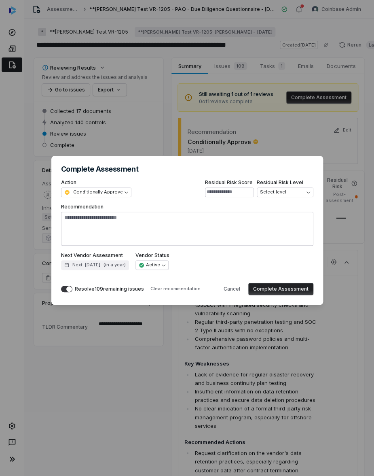
click at [97, 289] on div "Resolve 109 remaining issues" at bounding box center [109, 289] width 69 height 6
click at [72, 289] on button "Resolve 109 remaining issues" at bounding box center [66, 289] width 11 height 6
click at [282, 289] on button "Complete Assessment" at bounding box center [281, 289] width 65 height 12
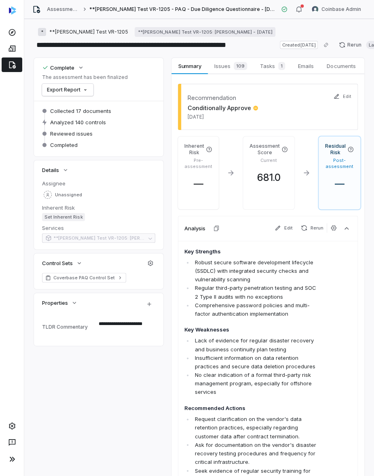
type textarea "*"
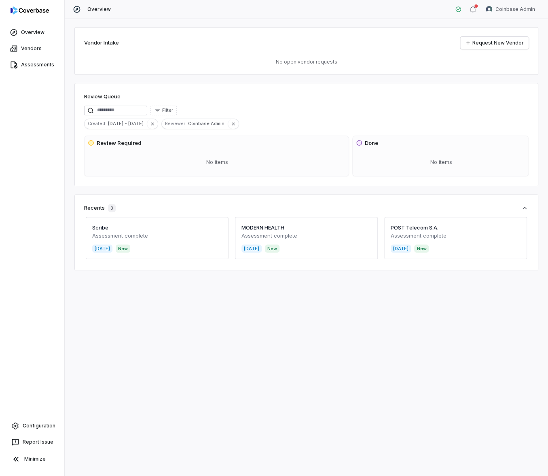
click at [207, 353] on div "Vendor Intake Request New Vendor No open vendor requests Review Queue Filter Cr…" at bounding box center [307, 247] width 484 height 457
click at [383, 357] on div "Vendor Intake Request New Vendor No open vendor requests Review Queue Filter Cr…" at bounding box center [307, 247] width 484 height 457
click at [216, 379] on div "Vendor Intake Request New Vendor No open vendor requests Review Queue Filter Cr…" at bounding box center [307, 247] width 484 height 457
click at [499, 14] on html "Overview Vendors Assessments Configuration Report Issue Minimize Overview Coinb…" at bounding box center [274, 238] width 548 height 476
click at [499, 74] on div "Log out" at bounding box center [506, 74] width 62 height 13
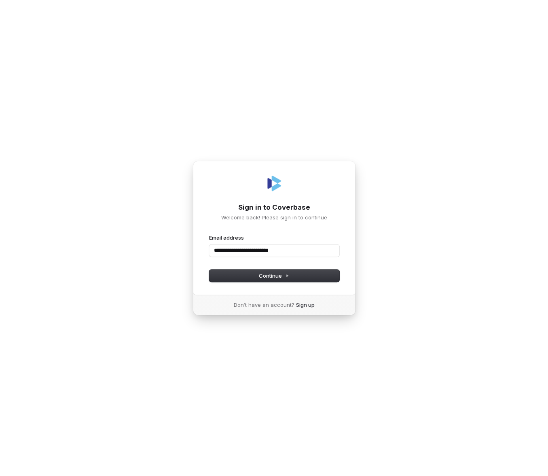
type input "**********"
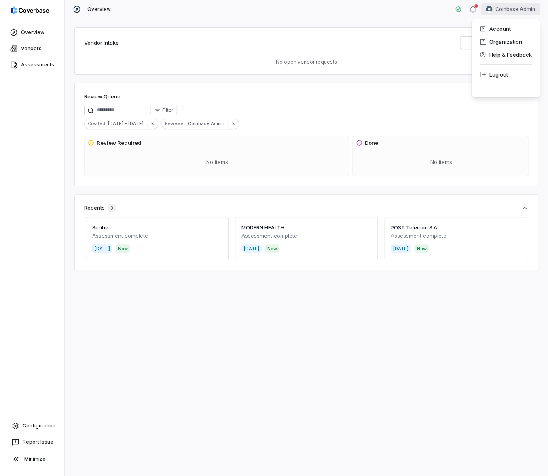
click at [527, 7] on html "Overview Vendors Assessments Configuration Report Issue Minimize Overview Coinb…" at bounding box center [274, 238] width 548 height 476
click at [495, 77] on div "Log out" at bounding box center [506, 74] width 62 height 13
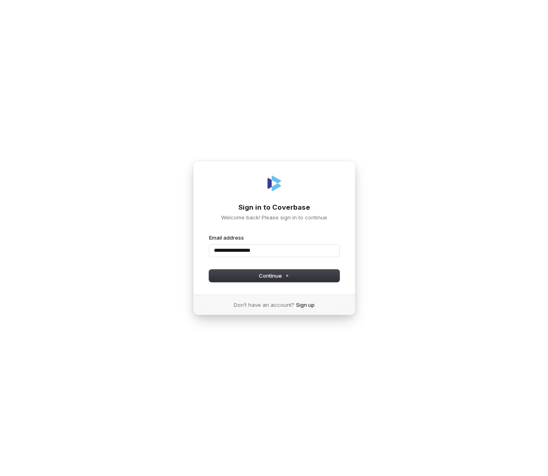
type input "**********"
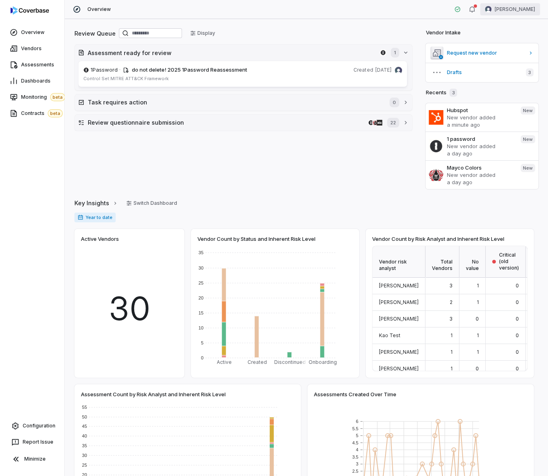
click at [518, 13] on html "Overview Vendors Assessments Dashboards Monitoring beta Contracts beta Configur…" at bounding box center [274, 238] width 548 height 476
click at [501, 70] on div "Log out" at bounding box center [506, 74] width 62 height 13
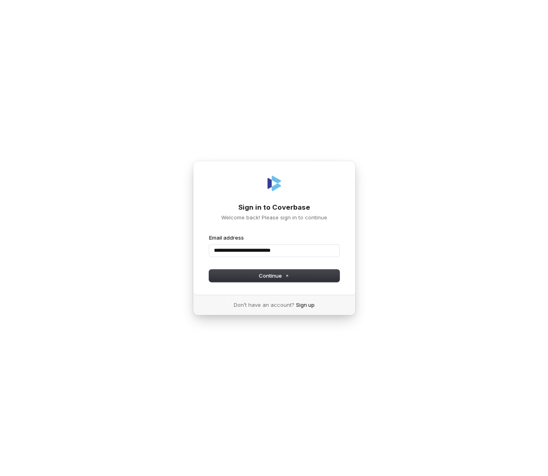
type input "**********"
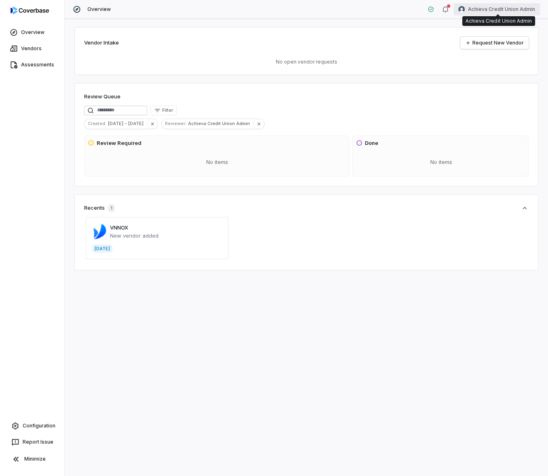
click at [514, 12] on html "Overview Vendors Assessments Configuration Report Issue Minimize Overview Achie…" at bounding box center [274, 238] width 548 height 476
click at [499, 77] on div "Log out" at bounding box center [506, 74] width 62 height 13
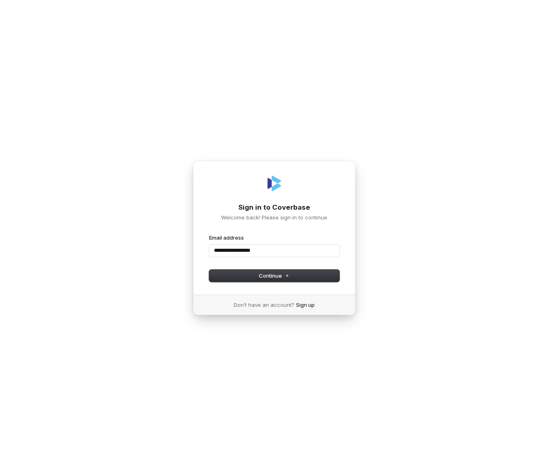
type input "**********"
